Goal: Information Seeking & Learning: Compare options

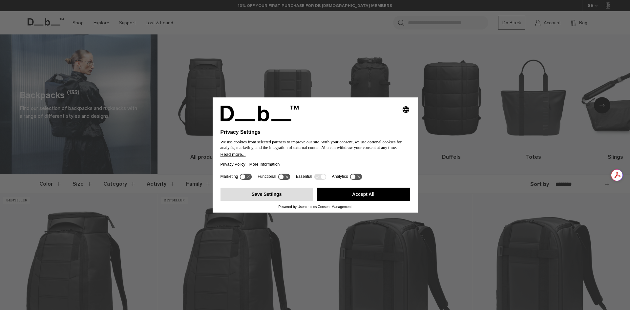
click at [284, 194] on button "Save Settings" at bounding box center [267, 194] width 93 height 13
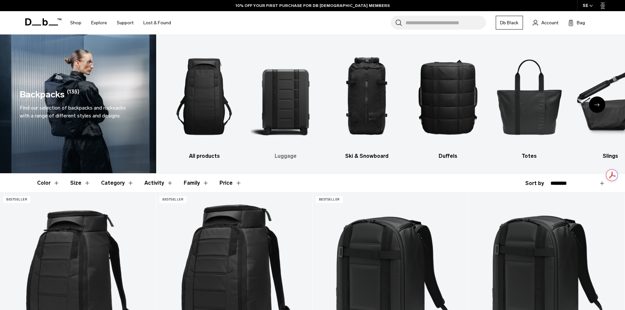
click at [290, 113] on img "2 / 10" at bounding box center [286, 96] width 70 height 105
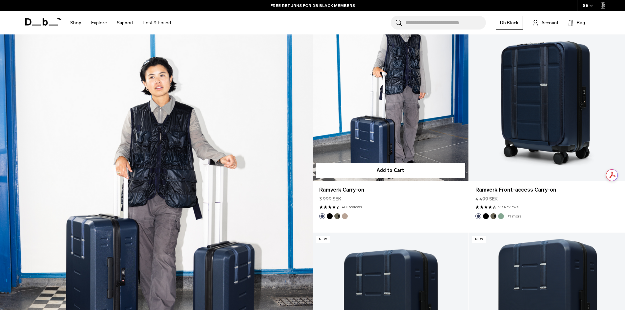
click at [339, 216] on button "Forest Green" at bounding box center [337, 216] width 6 height 6
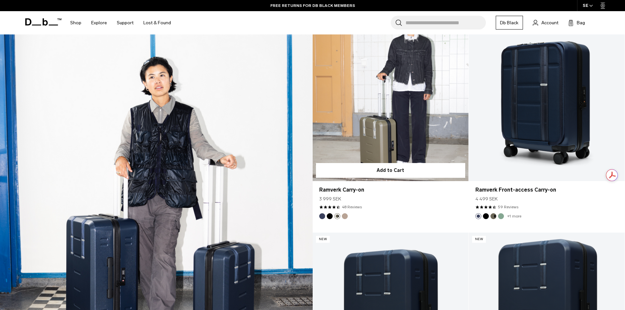
click at [348, 216] on img "Fogbow Beige" at bounding box center [344, 216] width 7 height 7
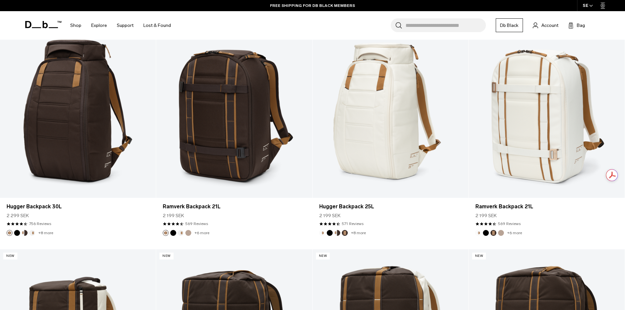
scroll to position [393, 0]
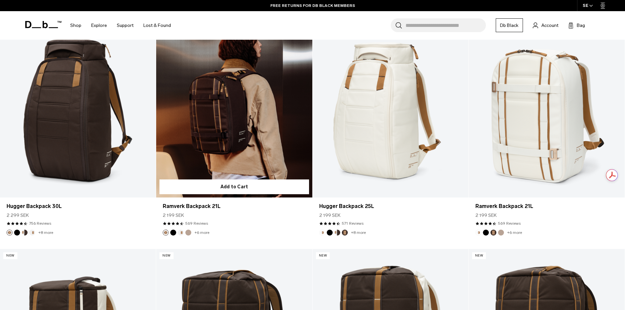
click at [257, 101] on link "Ramverk Backpack 21L" at bounding box center [234, 110] width 156 height 173
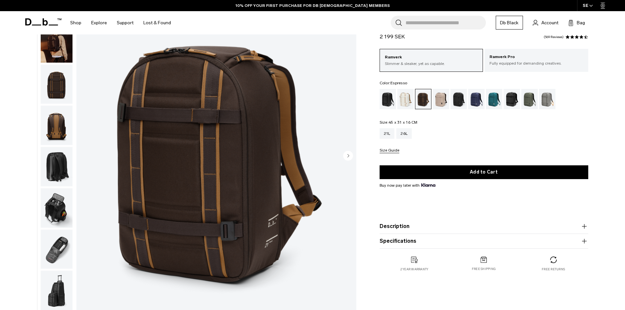
click at [61, 89] on img "button" at bounding box center [57, 84] width 32 height 39
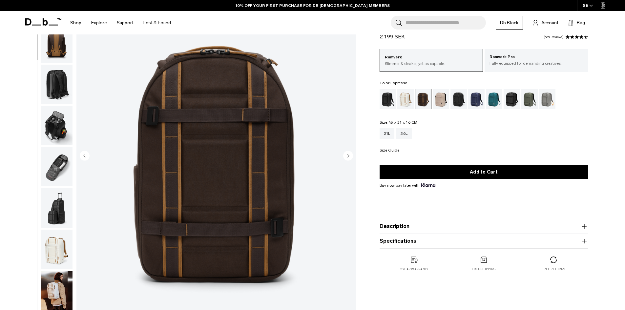
scroll to position [83, 0]
click at [59, 113] on img "button" at bounding box center [57, 125] width 32 height 39
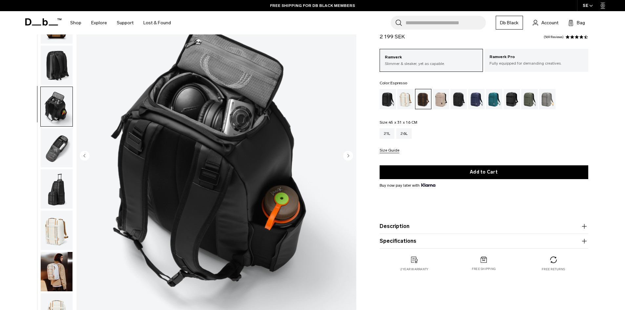
click at [61, 61] on img "button" at bounding box center [57, 65] width 32 height 39
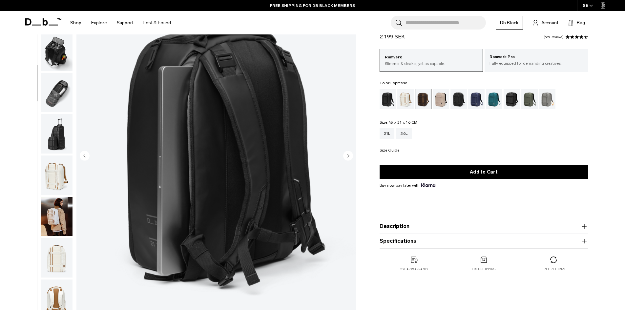
scroll to position [165, 0]
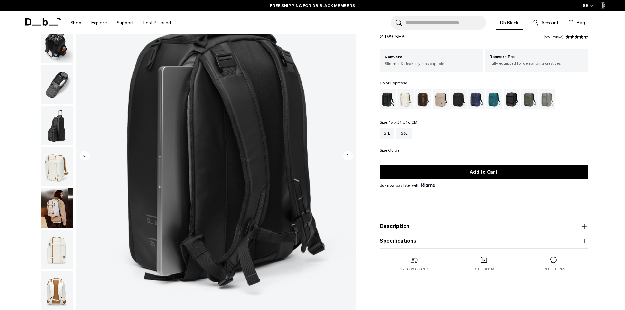
click at [56, 171] on img "button" at bounding box center [57, 166] width 32 height 39
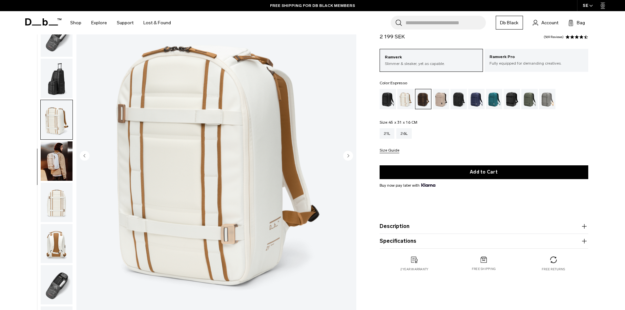
scroll to position [194, 0]
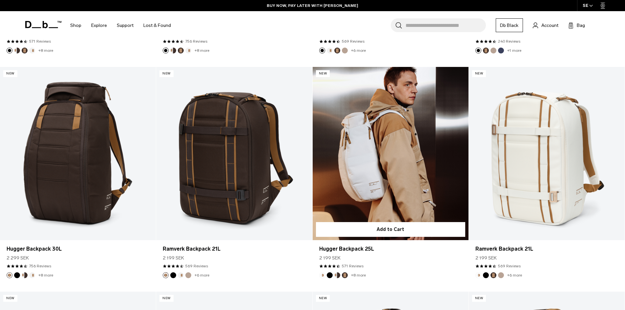
scroll to position [351, 0]
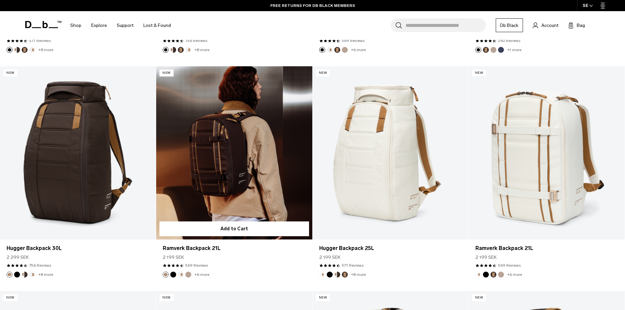
click at [229, 168] on link "Ramverk Backpack 21L" at bounding box center [234, 152] width 156 height 173
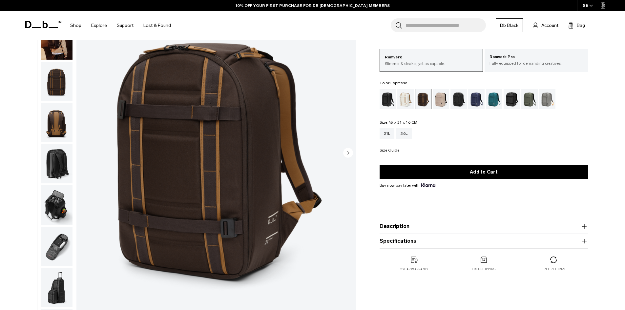
click at [345, 154] on circle "Next slide" at bounding box center [348, 153] width 10 height 10
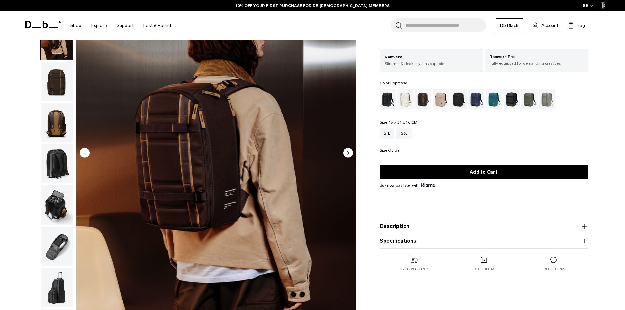
scroll to position [41, 0]
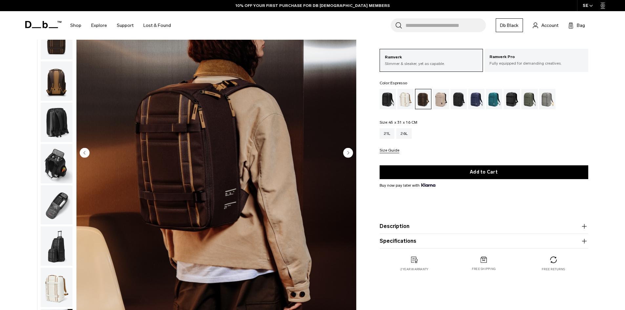
click at [345, 154] on circle "Next slide" at bounding box center [348, 153] width 10 height 10
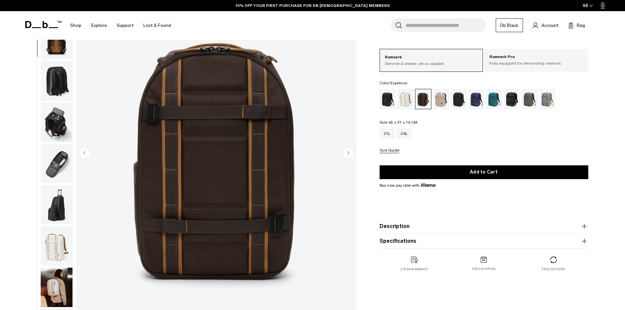
click at [345, 154] on circle "Next slide" at bounding box center [348, 153] width 10 height 10
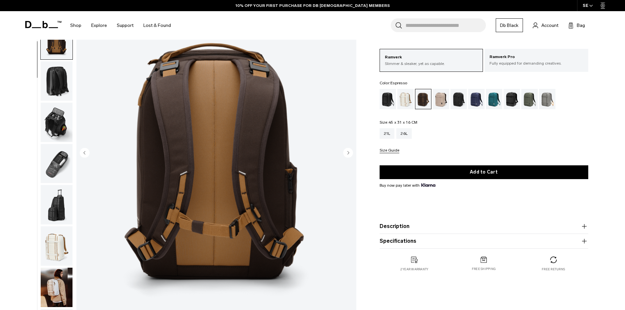
scroll to position [124, 0]
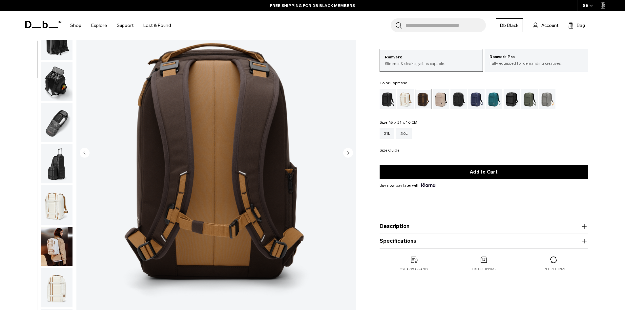
click at [345, 154] on circle "Next slide" at bounding box center [348, 153] width 10 height 10
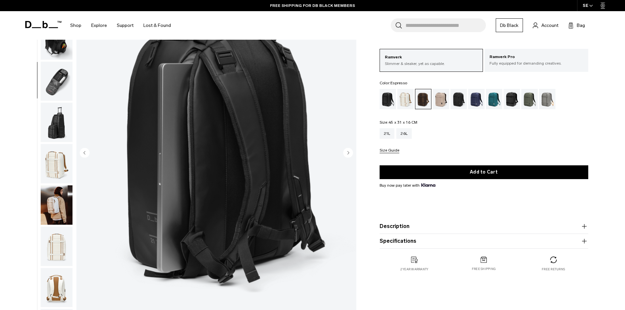
click at [345, 155] on circle "Next slide" at bounding box center [348, 153] width 10 height 10
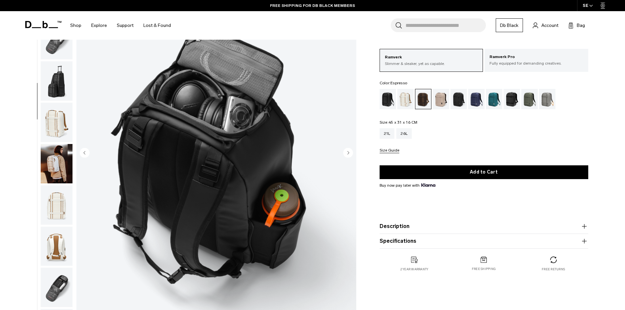
click at [345, 155] on circle "Next slide" at bounding box center [348, 153] width 10 height 10
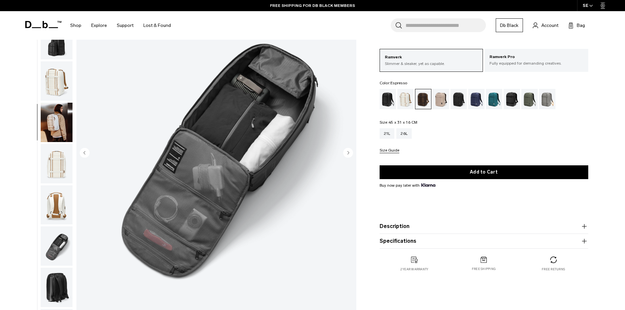
click at [345, 155] on circle "Next slide" at bounding box center [348, 153] width 10 height 10
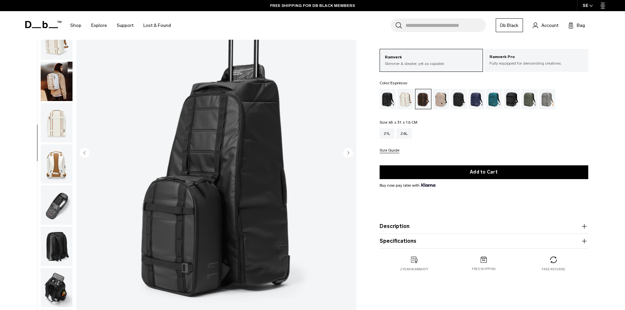
click at [345, 155] on circle "Next slide" at bounding box center [348, 153] width 10 height 10
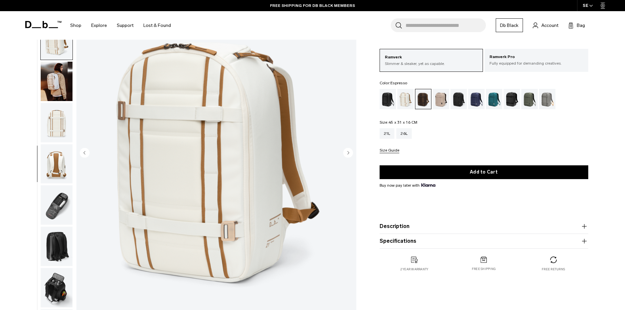
scroll to position [310, 0]
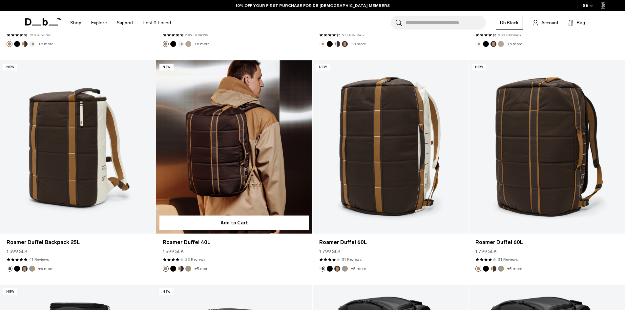
scroll to position [591, 0]
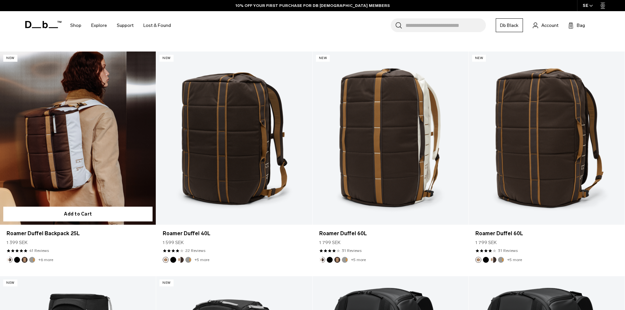
click at [73, 149] on link "Roamer Duffel Backpack 25L" at bounding box center [78, 138] width 156 height 173
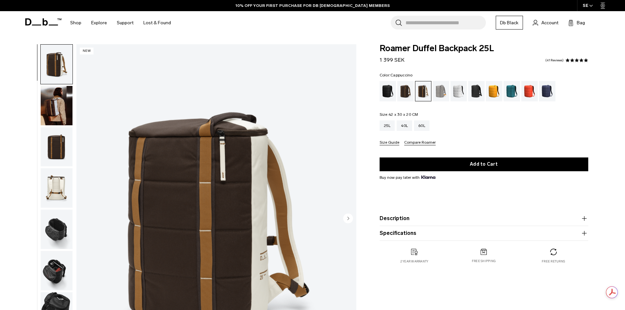
click at [349, 219] on circle "Next slide" at bounding box center [348, 218] width 10 height 10
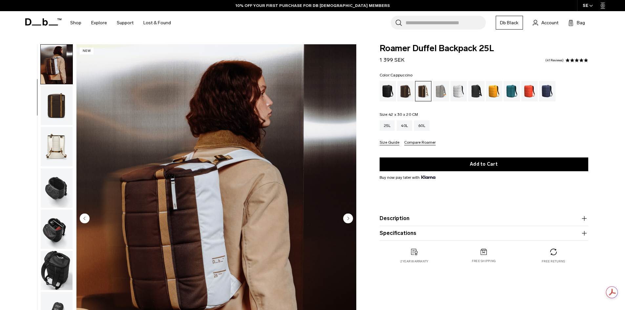
scroll to position [33, 0]
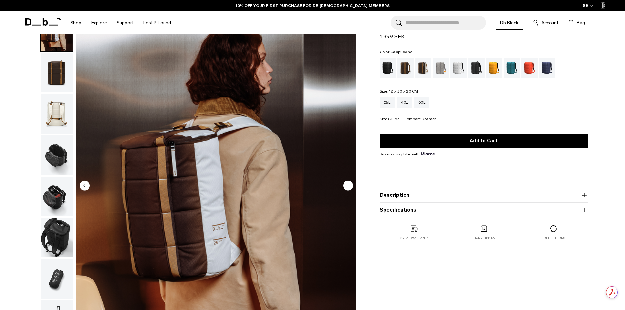
click at [351, 185] on circle "Next slide" at bounding box center [348, 185] width 10 height 10
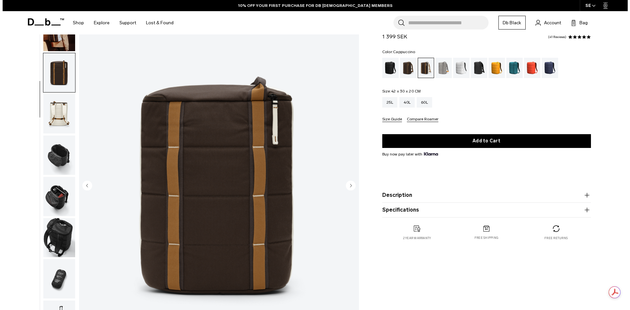
scroll to position [62, 0]
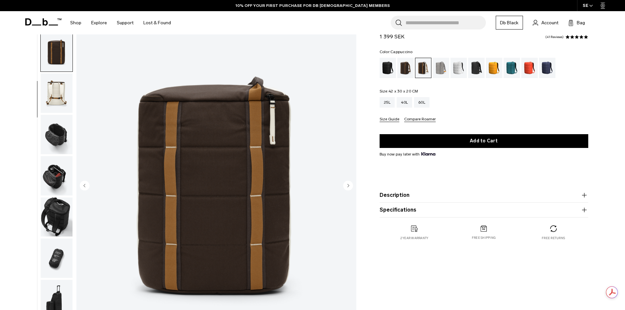
click at [351, 185] on circle "Next slide" at bounding box center [348, 185] width 10 height 10
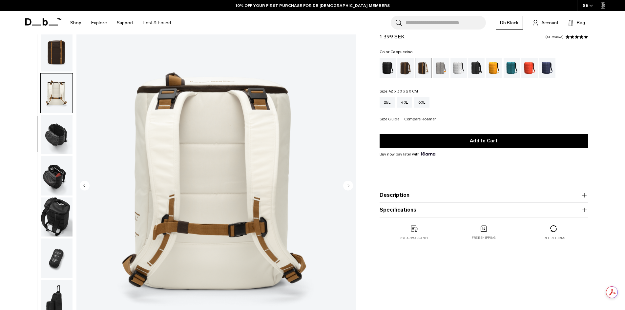
click at [349, 186] on circle "Next slide" at bounding box center [348, 185] width 10 height 10
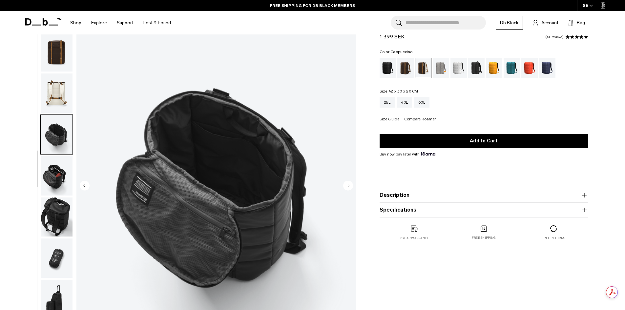
click at [349, 186] on circle "Next slide" at bounding box center [348, 185] width 10 height 10
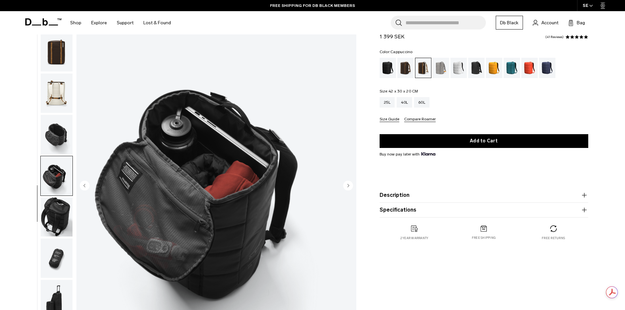
click at [349, 186] on circle "Next slide" at bounding box center [348, 185] width 10 height 10
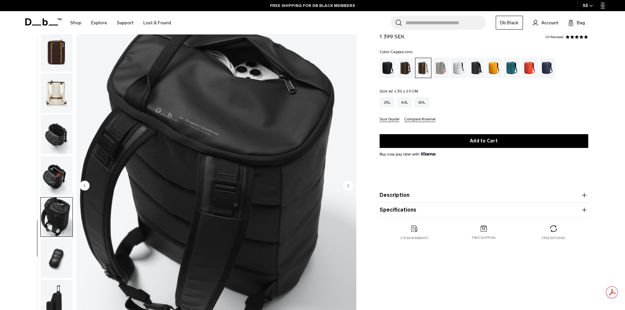
click at [349, 186] on circle "Next slide" at bounding box center [348, 185] width 10 height 10
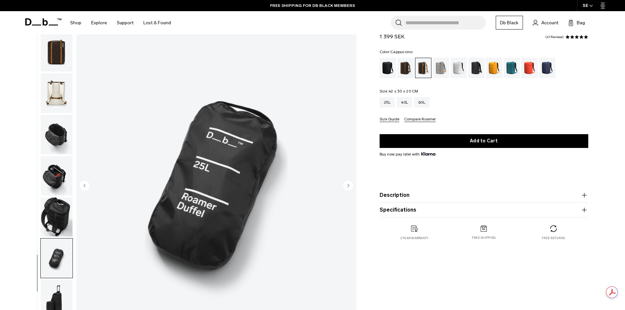
click at [349, 186] on circle "Next slide" at bounding box center [348, 185] width 10 height 10
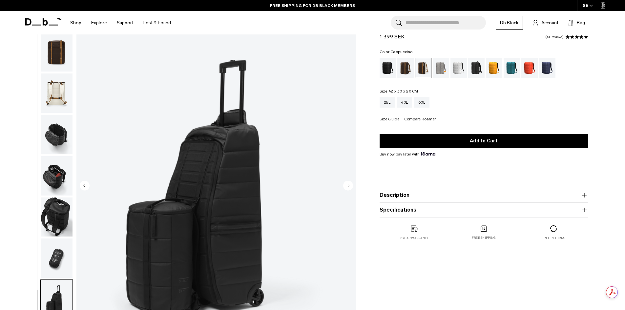
click at [349, 186] on circle "Next slide" at bounding box center [348, 185] width 10 height 10
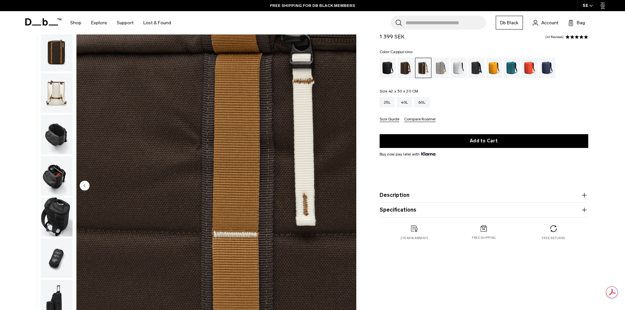
click at [349, 186] on img "10 / 10" at bounding box center [216, 185] width 280 height 349
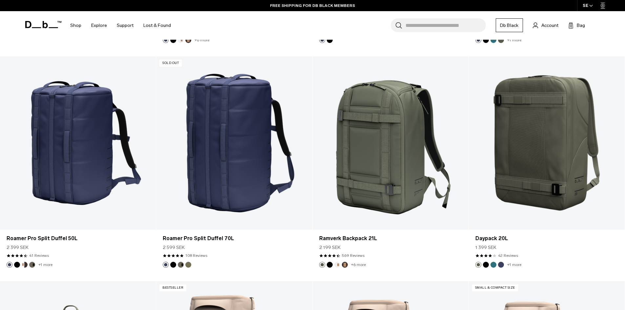
scroll to position [1732, 0]
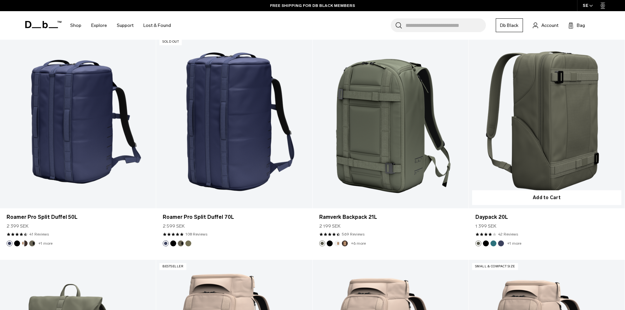
click at [570, 152] on link "Daypack 20L" at bounding box center [547, 121] width 156 height 173
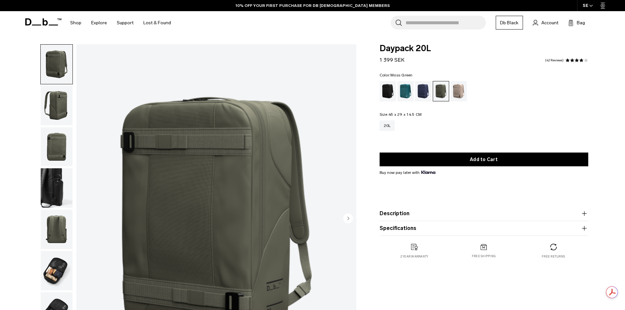
click at [348, 222] on circle "Next slide" at bounding box center [348, 218] width 10 height 10
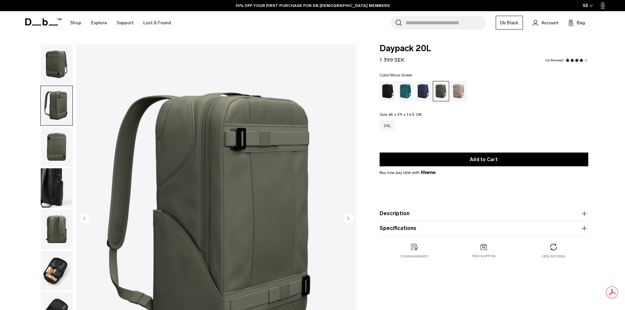
click at [348, 221] on circle "Next slide" at bounding box center [348, 218] width 10 height 10
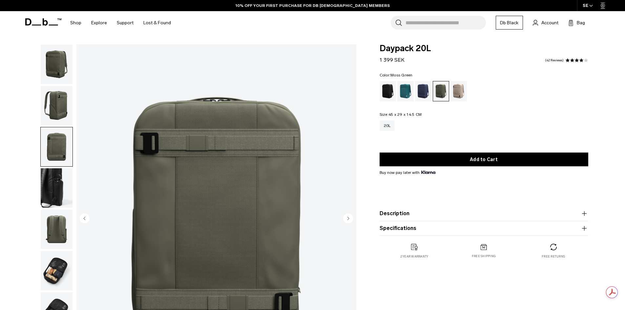
click at [348, 221] on circle "Next slide" at bounding box center [348, 218] width 10 height 10
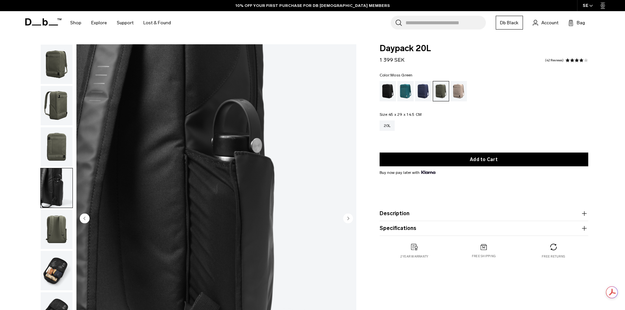
click at [348, 221] on circle "Next slide" at bounding box center [348, 218] width 10 height 10
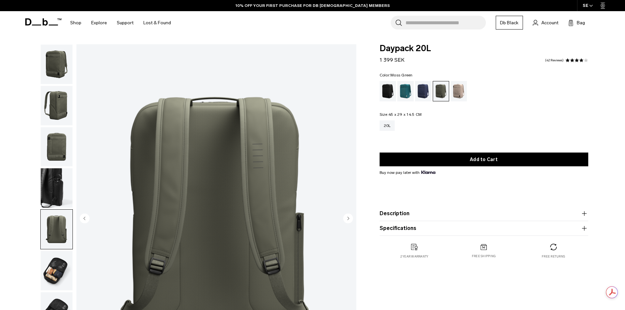
click at [348, 221] on circle "Next slide" at bounding box center [348, 218] width 10 height 10
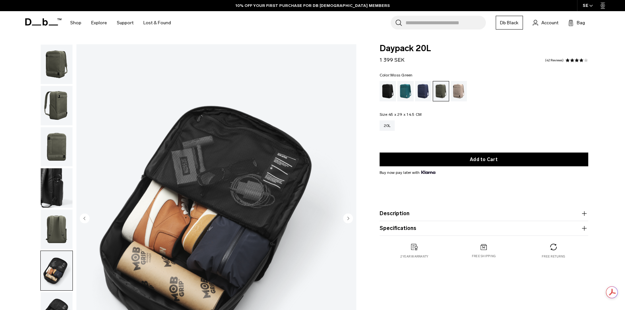
click at [348, 221] on circle "Next slide" at bounding box center [348, 218] width 10 height 10
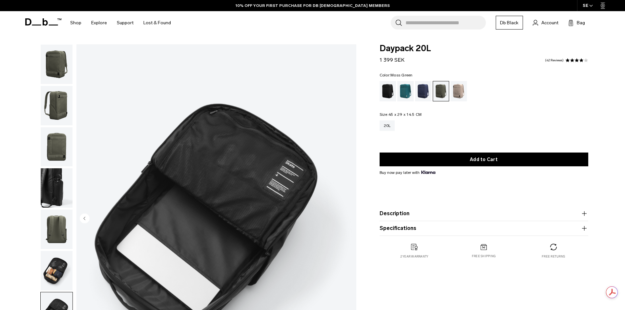
click at [348, 221] on img "7 / 7" at bounding box center [216, 218] width 280 height 349
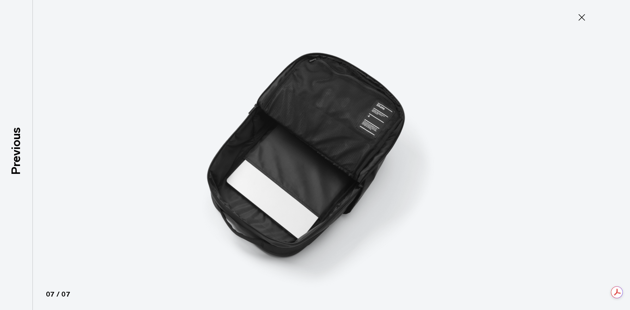
click at [586, 17] on icon at bounding box center [582, 17] width 11 height 11
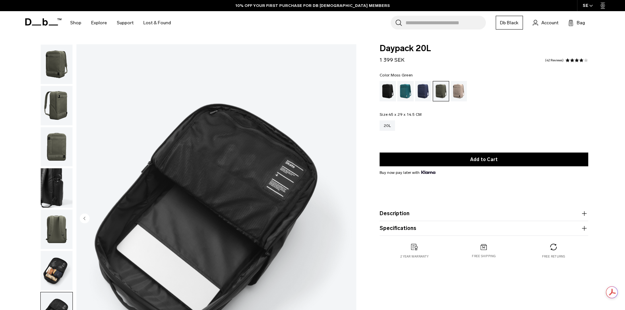
click at [60, 66] on img "button" at bounding box center [57, 64] width 32 height 39
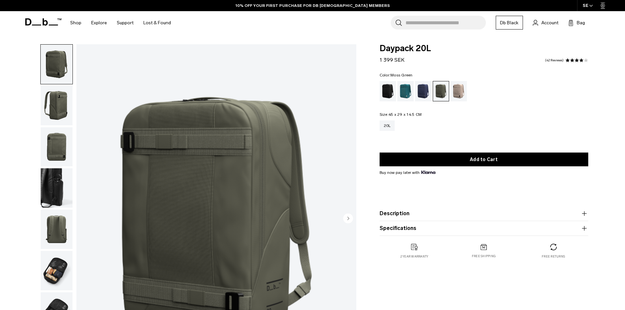
click at [52, 97] on img "button" at bounding box center [57, 105] width 32 height 39
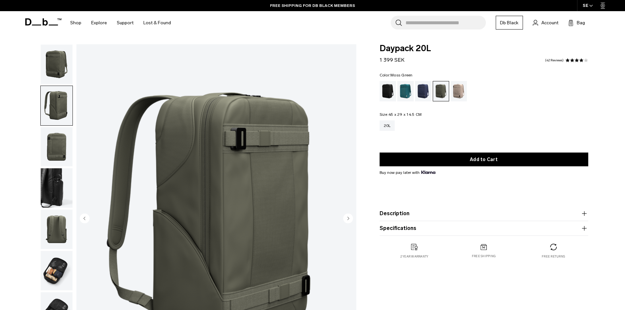
click at [70, 151] on img "button" at bounding box center [57, 146] width 32 height 39
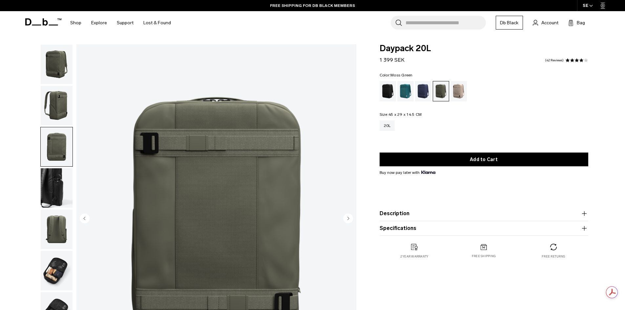
click at [60, 192] on img "button" at bounding box center [57, 187] width 32 height 39
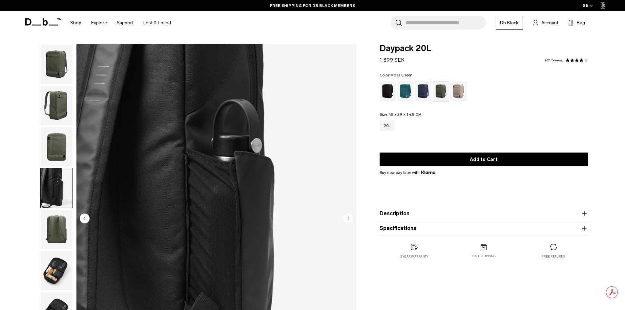
click at [51, 221] on img "button" at bounding box center [57, 229] width 32 height 39
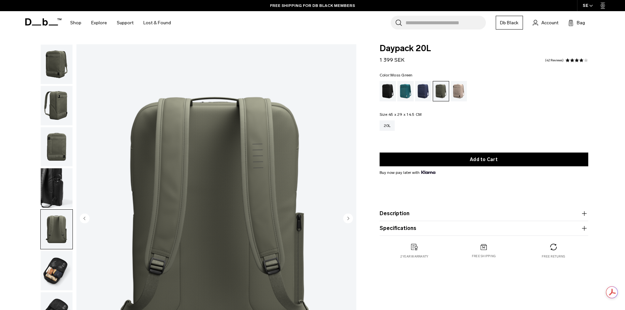
click at [49, 252] on img "button" at bounding box center [57, 270] width 32 height 39
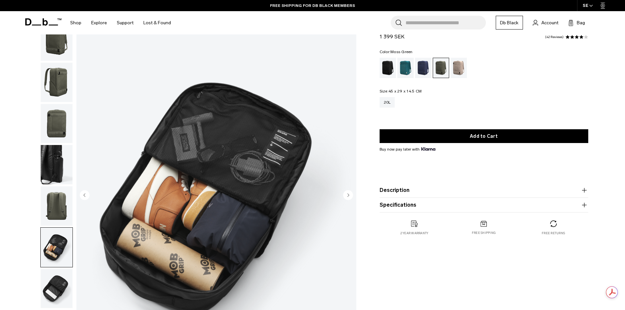
scroll to position [66, 0]
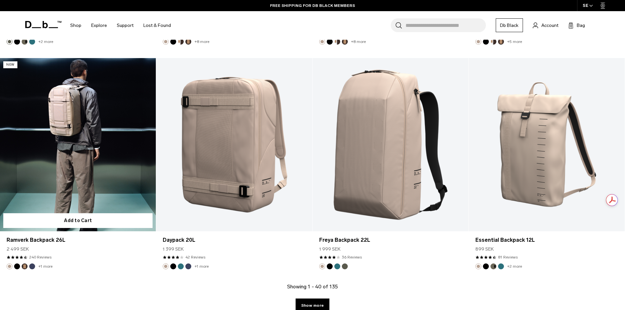
click at [111, 176] on link "Ramverk Backpack 26L" at bounding box center [78, 144] width 156 height 173
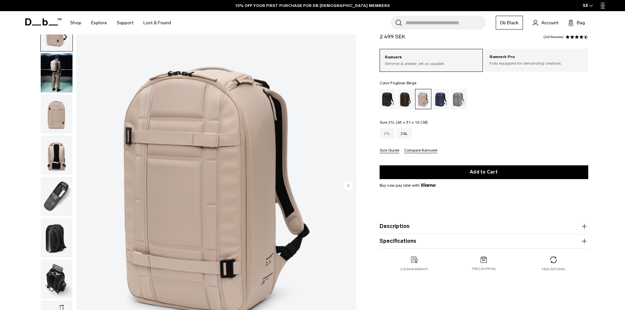
click at [388, 134] on div "21L" at bounding box center [387, 133] width 15 height 11
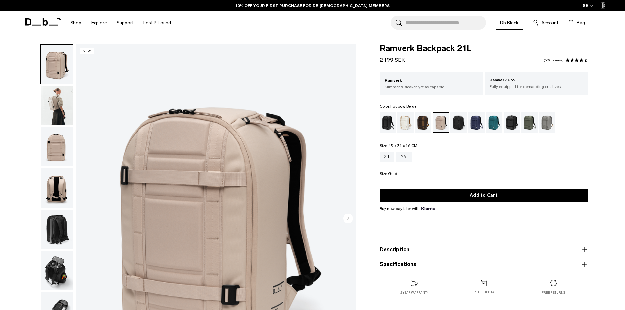
scroll to position [66, 0]
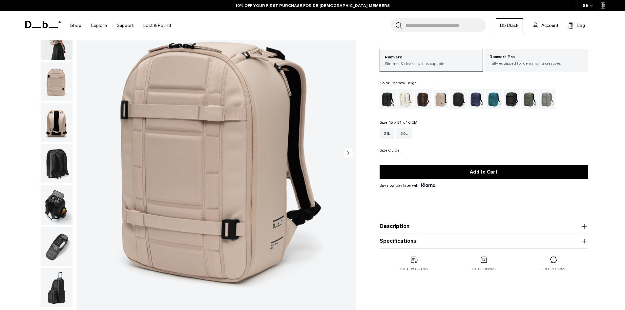
click at [349, 152] on circle "Next slide" at bounding box center [348, 153] width 10 height 10
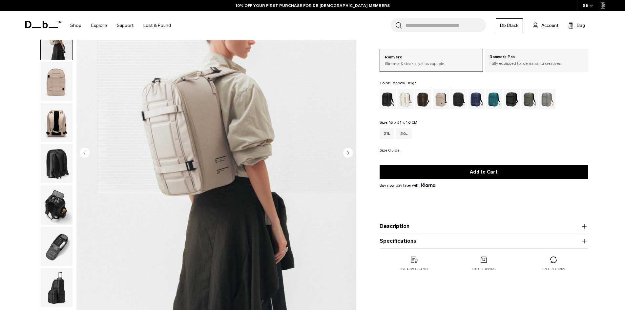
click at [349, 152] on circle "Next slide" at bounding box center [348, 153] width 10 height 10
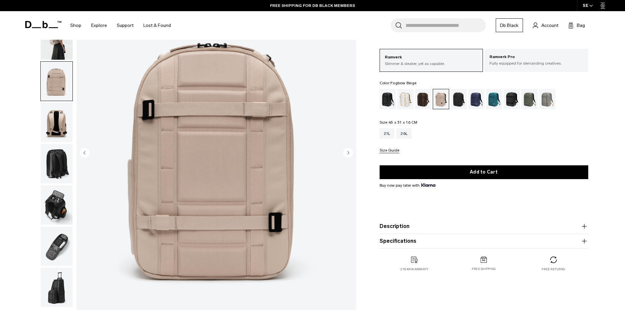
click at [349, 152] on circle "Next slide" at bounding box center [348, 153] width 10 height 10
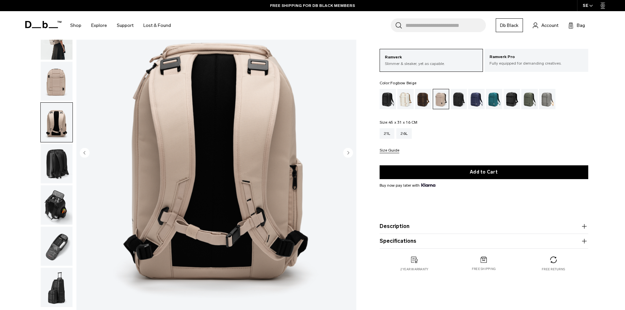
click at [349, 152] on circle "Next slide" at bounding box center [348, 153] width 10 height 10
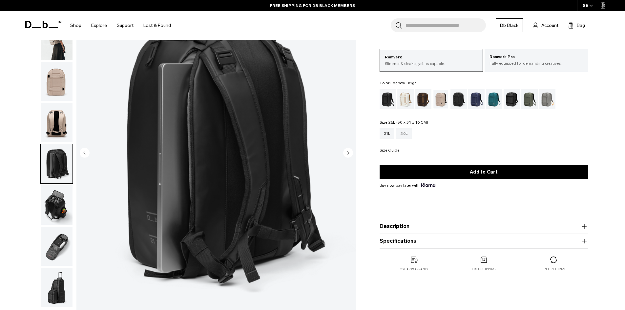
click at [400, 136] on div "26L" at bounding box center [403, 133] width 15 height 11
click at [350, 153] on circle "Next slide" at bounding box center [348, 153] width 10 height 10
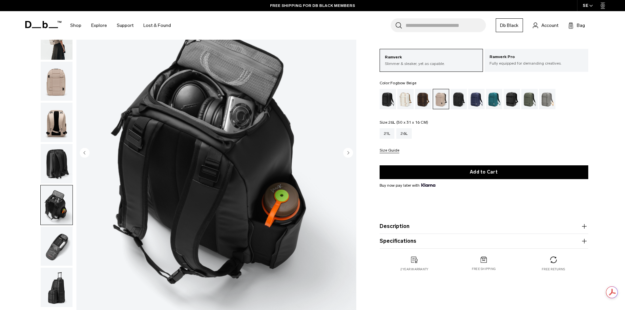
click at [350, 153] on circle "Next slide" at bounding box center [348, 153] width 10 height 10
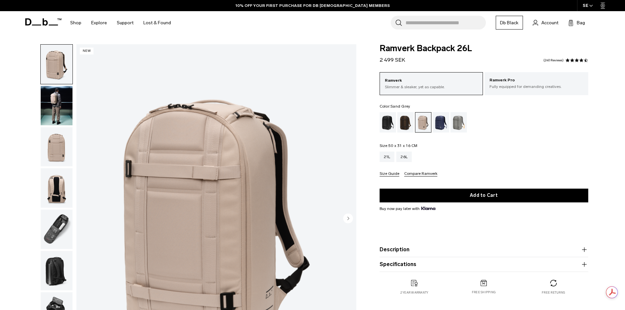
click at [457, 126] on div "Sand Grey" at bounding box center [459, 122] width 17 height 20
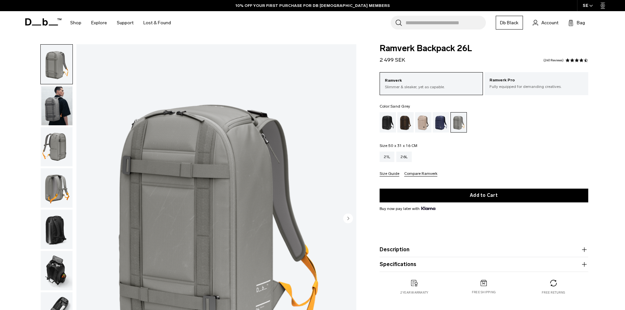
scroll to position [66, 0]
